Goal: Transaction & Acquisition: Obtain resource

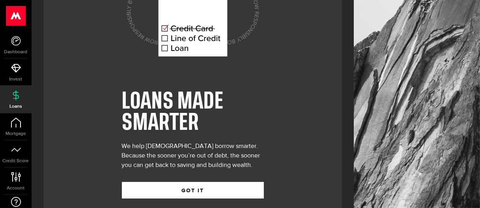
scroll to position [77, 0]
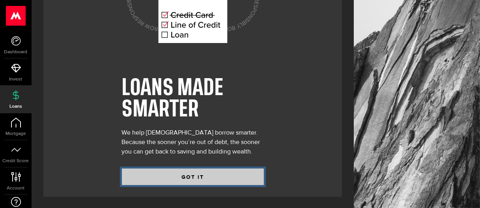
click at [220, 172] on button "GOT IT" at bounding box center [193, 177] width 142 height 17
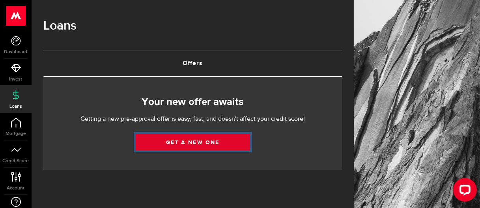
click at [199, 145] on link "Get a new one" at bounding box center [193, 142] width 114 height 17
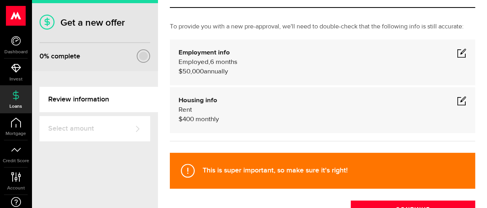
scroll to position [94, 0]
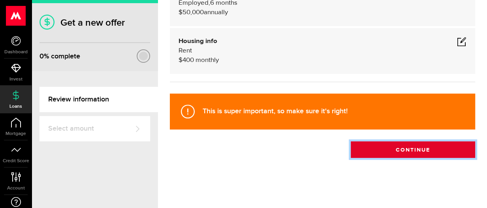
click at [378, 153] on button "Continue" at bounding box center [413, 149] width 124 height 17
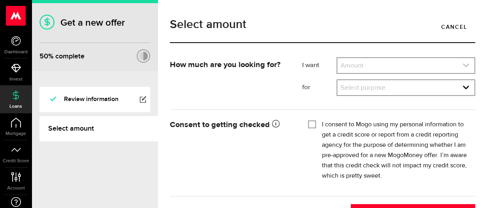
click at [365, 69] on link "expand select" at bounding box center [405, 65] width 137 height 15
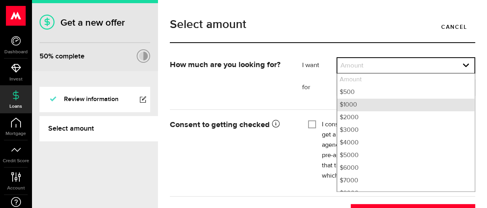
click at [361, 110] on li "$1000" at bounding box center [405, 105] width 137 height 13
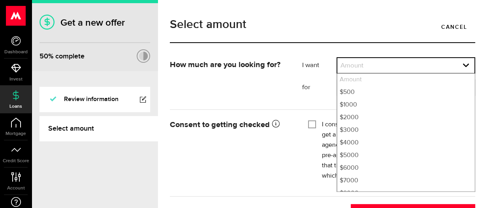
select select "1000"
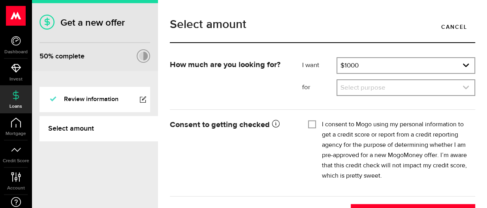
click at [355, 95] on link "expand select" at bounding box center [405, 87] width 137 height 15
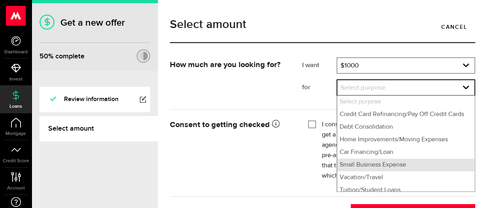
click at [399, 164] on li "Small Business Expense" at bounding box center [405, 165] width 137 height 13
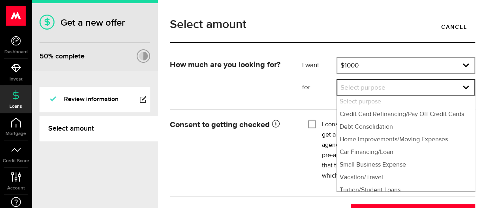
select select "Small Business Expense"
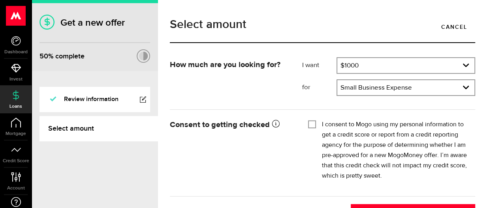
click at [308, 123] on input "I consent to Mogo using my personal information to get a credit score or report…" at bounding box center [312, 124] width 8 height 8
checkbox input "true"
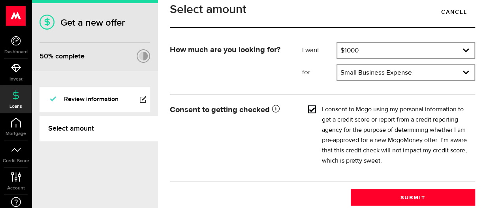
scroll to position [23, 0]
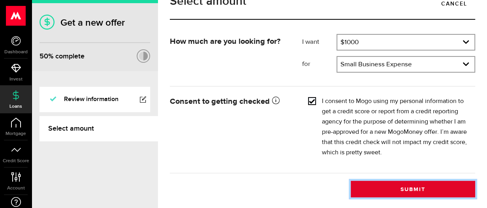
click at [376, 185] on button "Submit" at bounding box center [413, 189] width 124 height 17
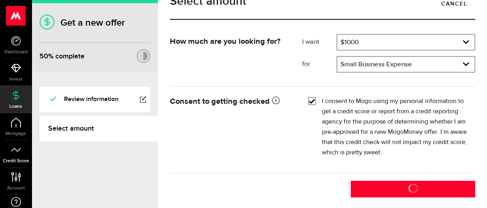
click at [21, 152] on link "Credit Score" at bounding box center [16, 154] width 32 height 27
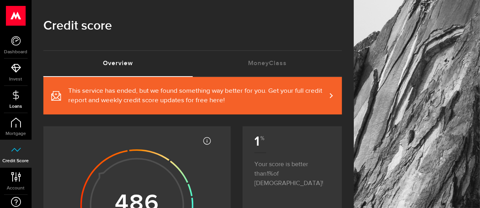
click at [15, 105] on span "Loans" at bounding box center [16, 106] width 32 height 5
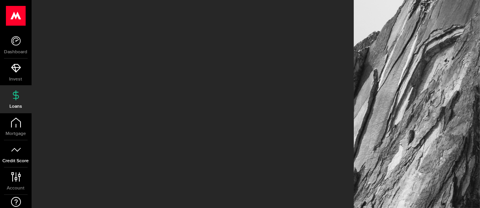
click at [18, 159] on span "Credit Score" at bounding box center [16, 161] width 32 height 5
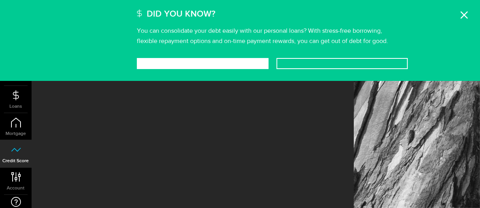
scroll to position [4, 0]
click at [463, 13] on icon at bounding box center [465, 15] width 8 height 8
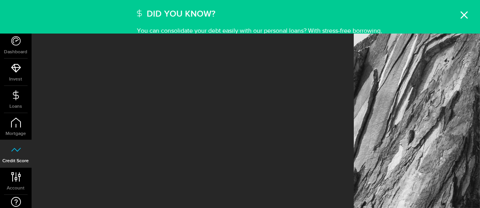
click at [463, 15] on use at bounding box center [465, 15] width 8 height 8
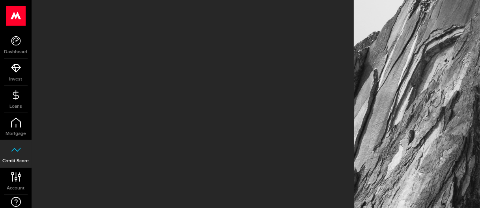
scroll to position [0, 0]
click at [18, 94] on icon at bounding box center [16, 95] width 10 height 10
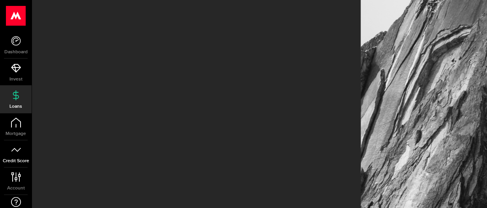
click at [19, 157] on link "Credit Score" at bounding box center [16, 154] width 32 height 27
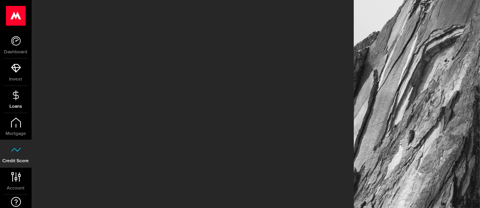
click at [16, 101] on link "Loans" at bounding box center [16, 99] width 32 height 27
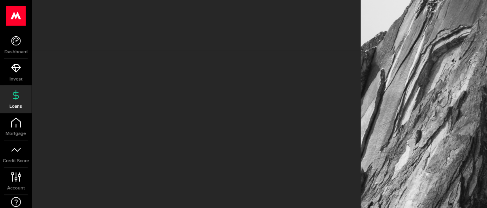
click at [403, 62] on div at bounding box center [423, 104] width 126 height 208
click at [2, 34] on link "Dashboard" at bounding box center [16, 45] width 32 height 27
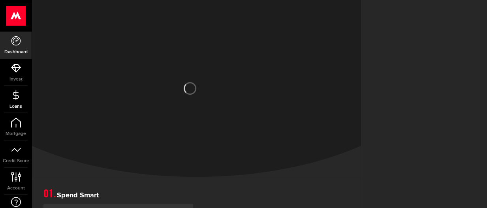
click at [15, 105] on span "Loans" at bounding box center [16, 106] width 32 height 5
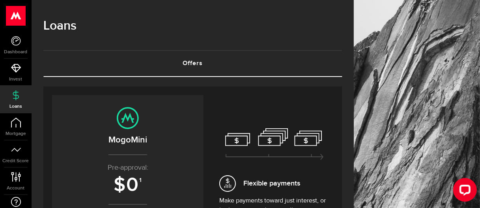
click at [241, 62] on link "Offers (requires attention)" at bounding box center [192, 63] width 299 height 25
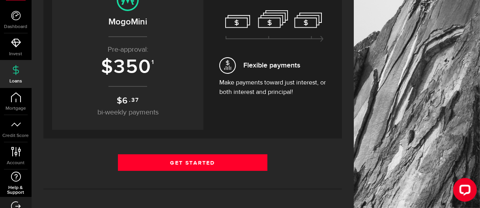
scroll to position [39, 0]
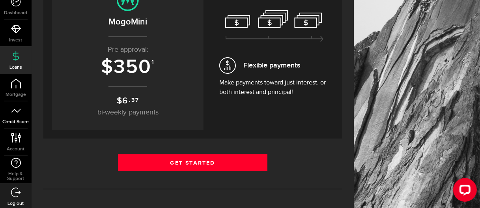
click at [19, 118] on link "Credit Score" at bounding box center [16, 114] width 32 height 27
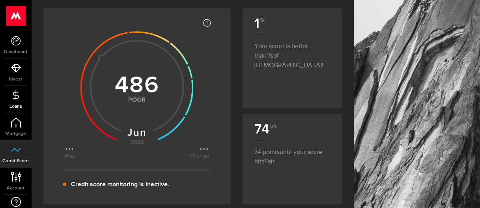
click at [15, 104] on span "Loans" at bounding box center [16, 106] width 32 height 5
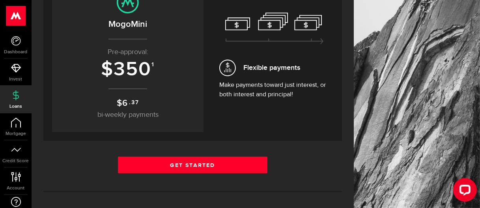
scroll to position [118, 0]
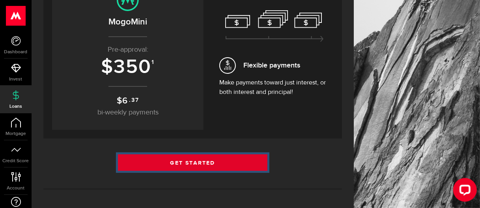
click at [186, 160] on link "Get Started" at bounding box center [193, 162] width 150 height 17
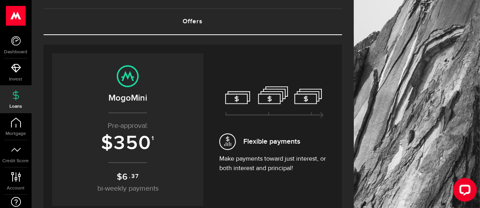
scroll to position [39, 0]
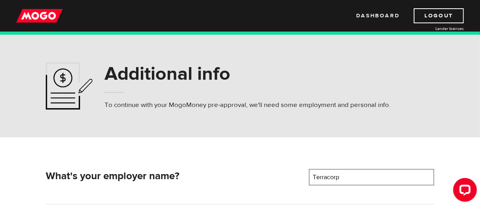
click at [373, 19] on link "Dashboard" at bounding box center [377, 15] width 43 height 15
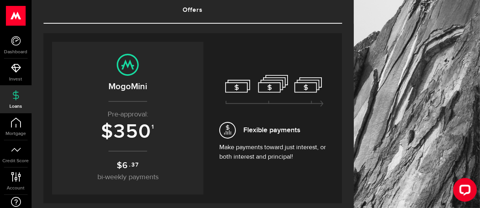
scroll to position [39, 0]
